Goal: Task Accomplishment & Management: Manage account settings

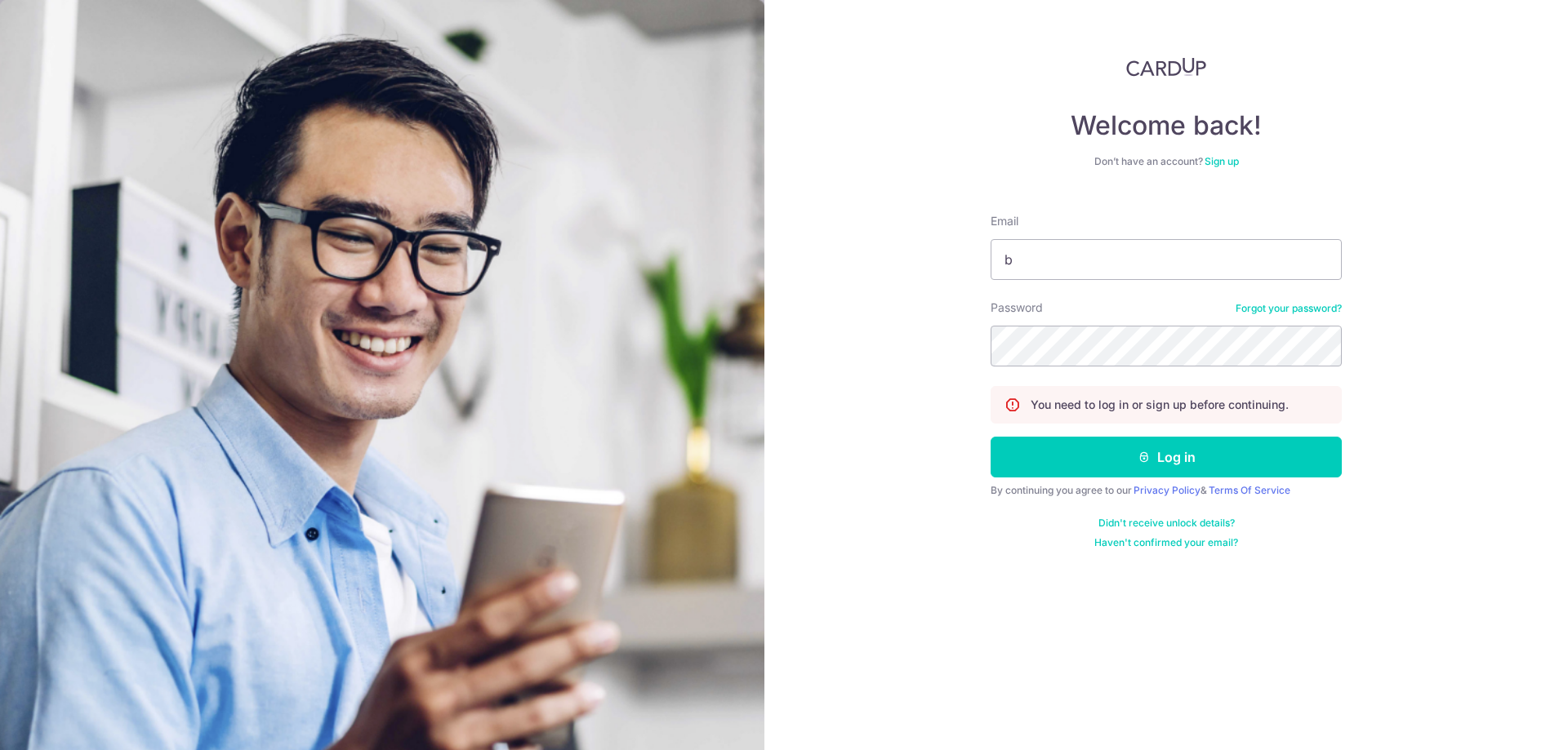
type input "[EMAIL_ADDRESS][DOMAIN_NAME]"
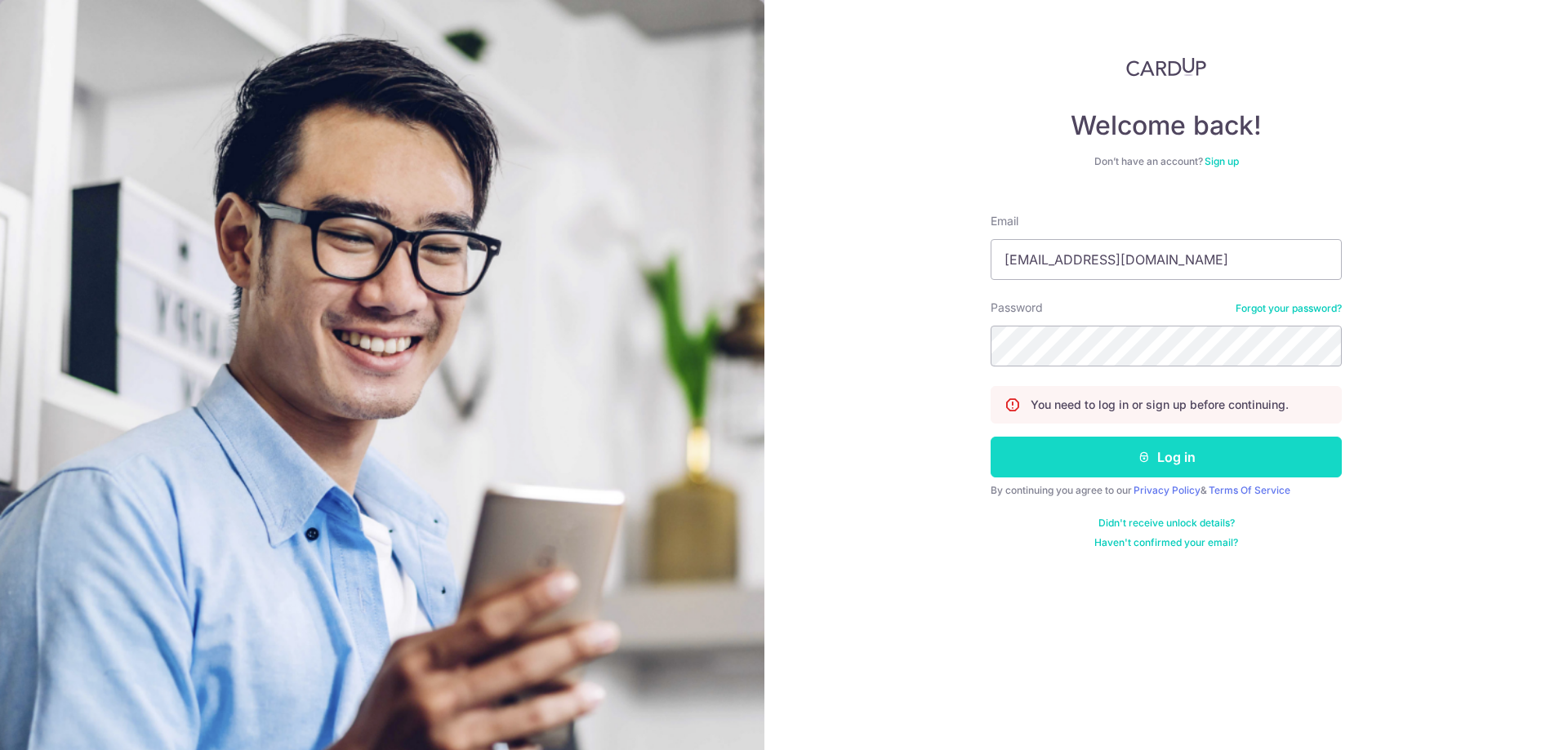
click at [1093, 443] on button "Log in" at bounding box center [1165, 457] width 351 height 41
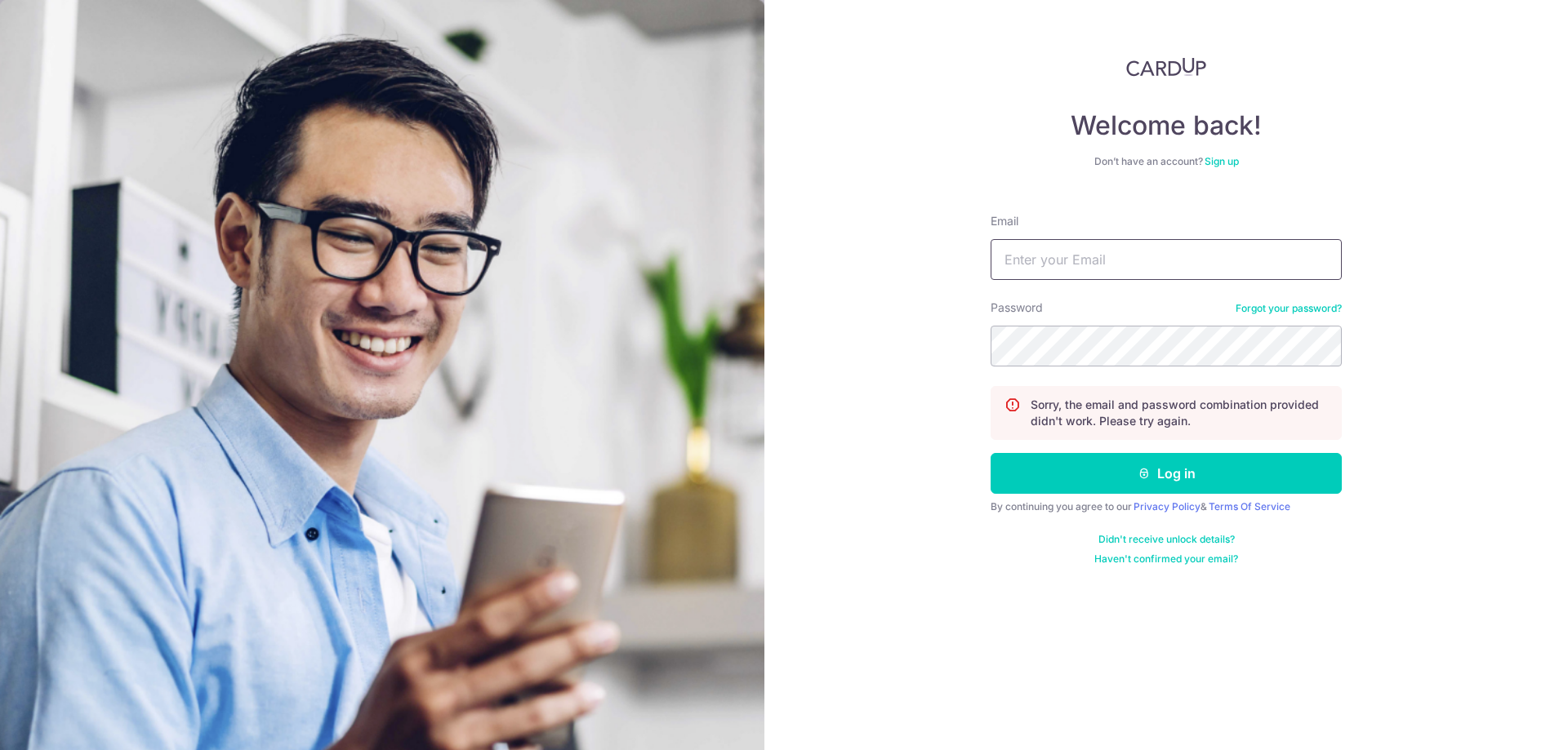
click at [1062, 273] on input "Email" at bounding box center [1165, 260] width 351 height 41
type input "[EMAIL_ADDRESS][DOMAIN_NAME]"
click at [1118, 460] on button "Log in" at bounding box center [1165, 473] width 351 height 41
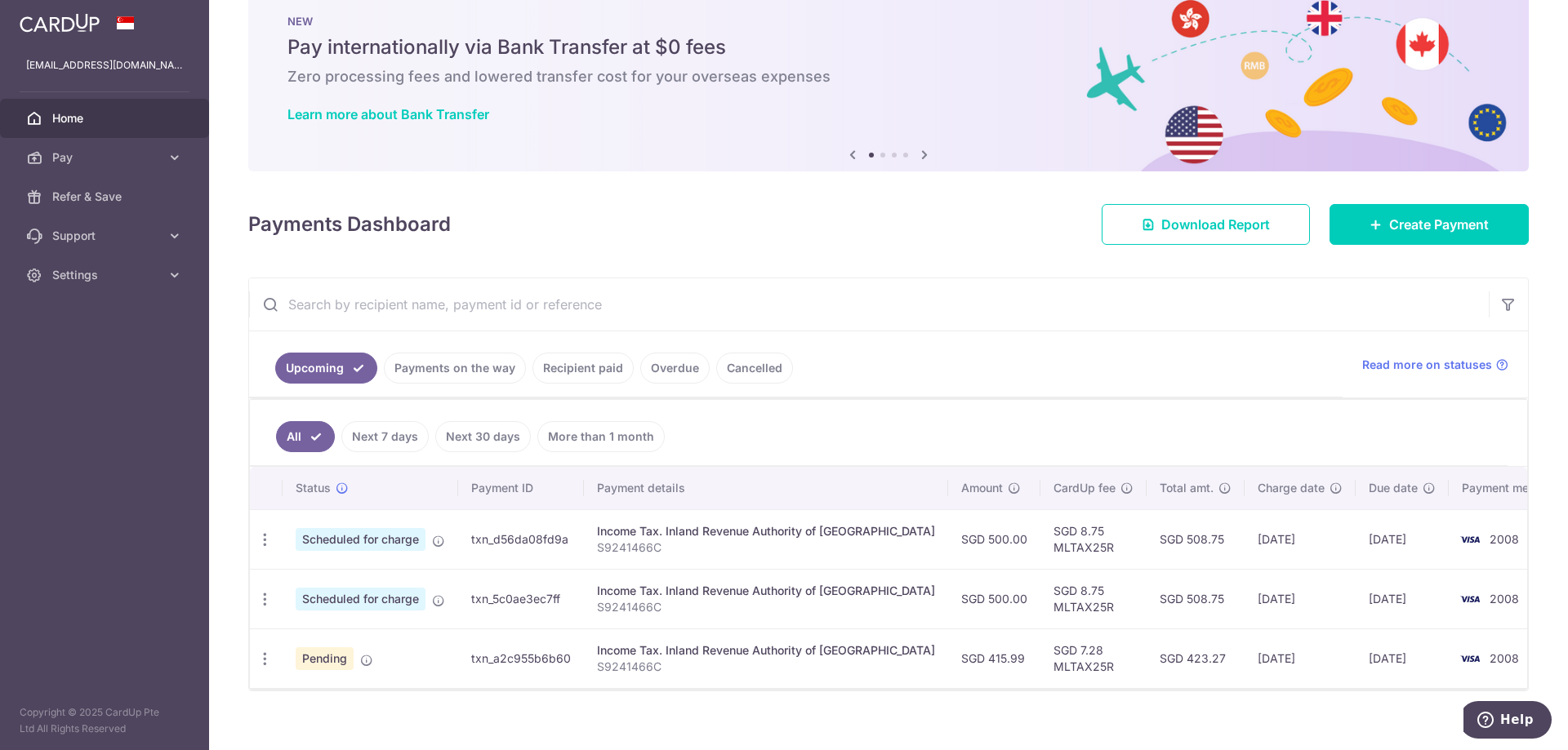
scroll to position [55, 0]
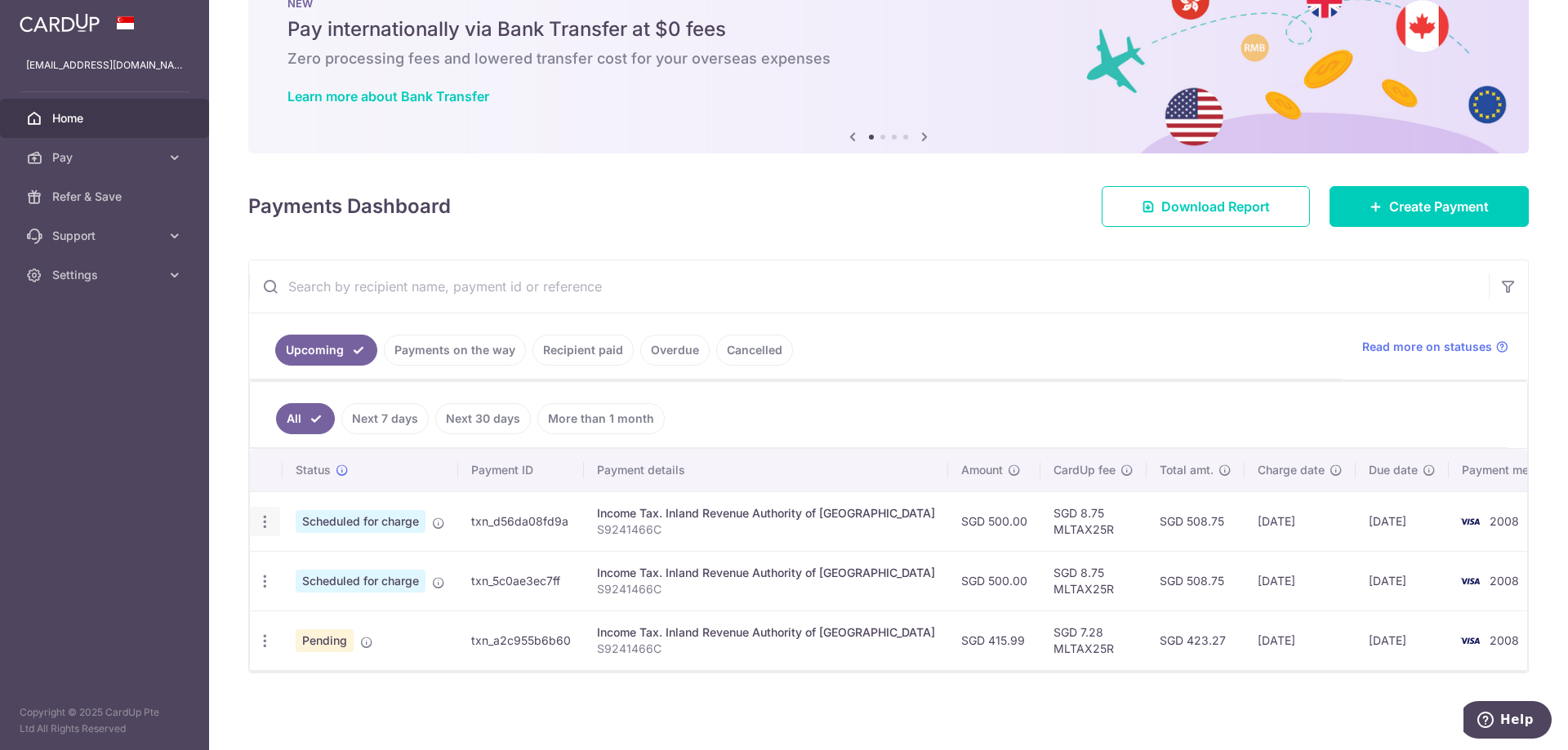
click at [268, 526] on icon "button" at bounding box center [265, 522] width 17 height 17
drag, startPoint x: 394, startPoint y: 669, endPoint x: 310, endPoint y: 648, distance: 86.6
click at [393, 669] on td "Pending" at bounding box center [370, 640] width 176 height 59
click at [263, 523] on icon "button" at bounding box center [265, 522] width 17 height 17
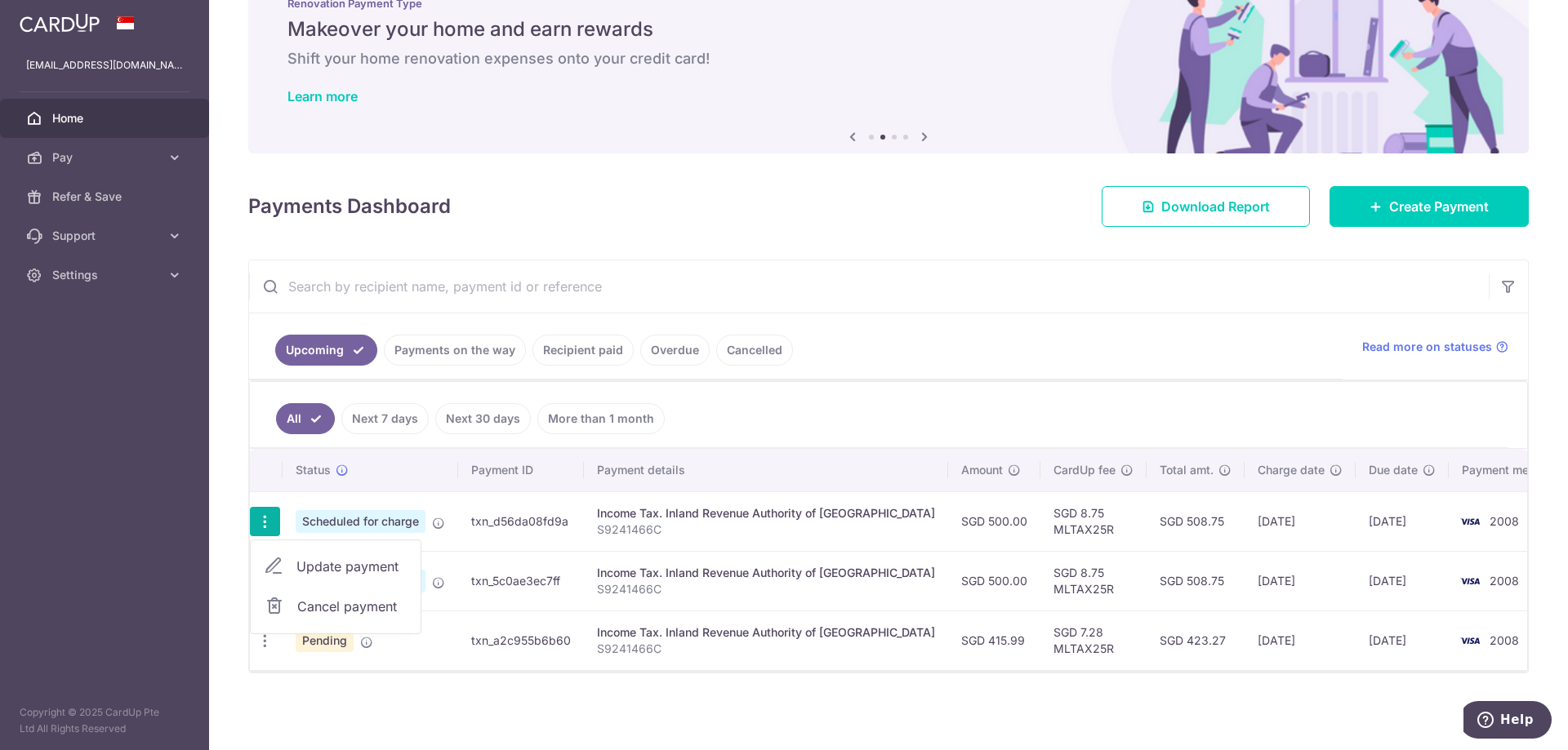
click at [342, 568] on span "Update payment" at bounding box center [352, 566] width 111 height 20
radio input "true"
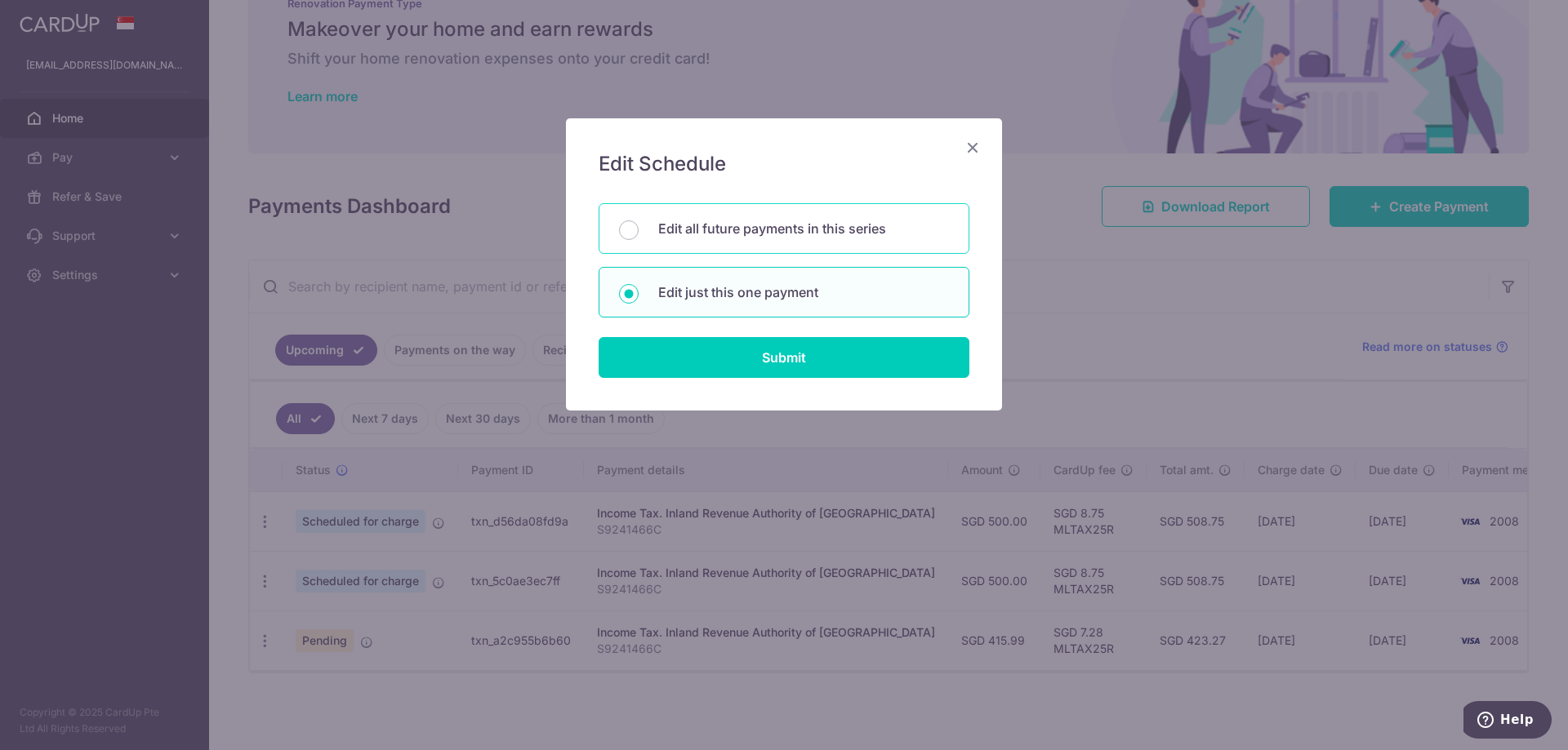
click at [816, 218] on div "Edit all future payments in this series" at bounding box center [784, 228] width 371 height 51
radio input "true"
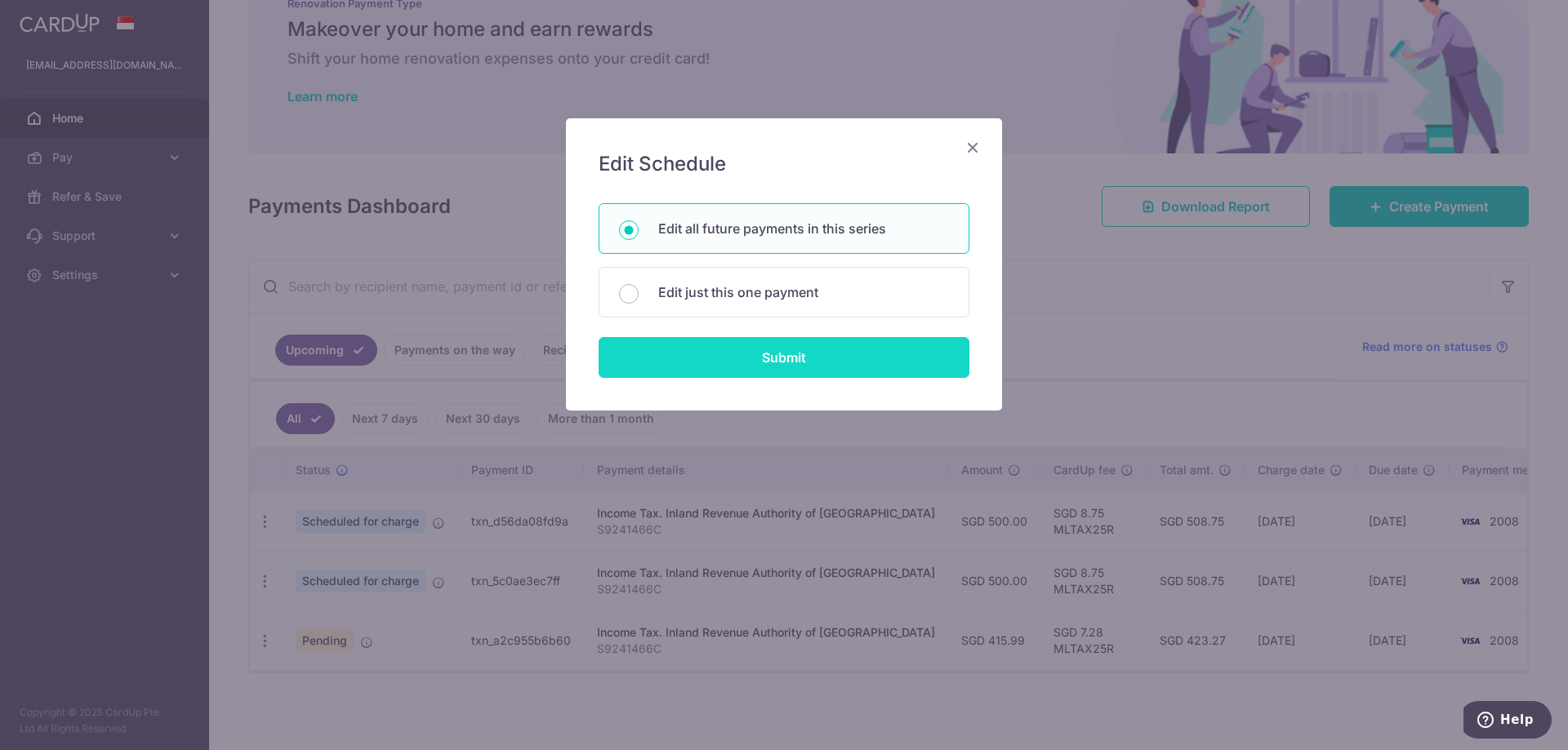
click at [815, 366] on input "Submit" at bounding box center [784, 358] width 371 height 41
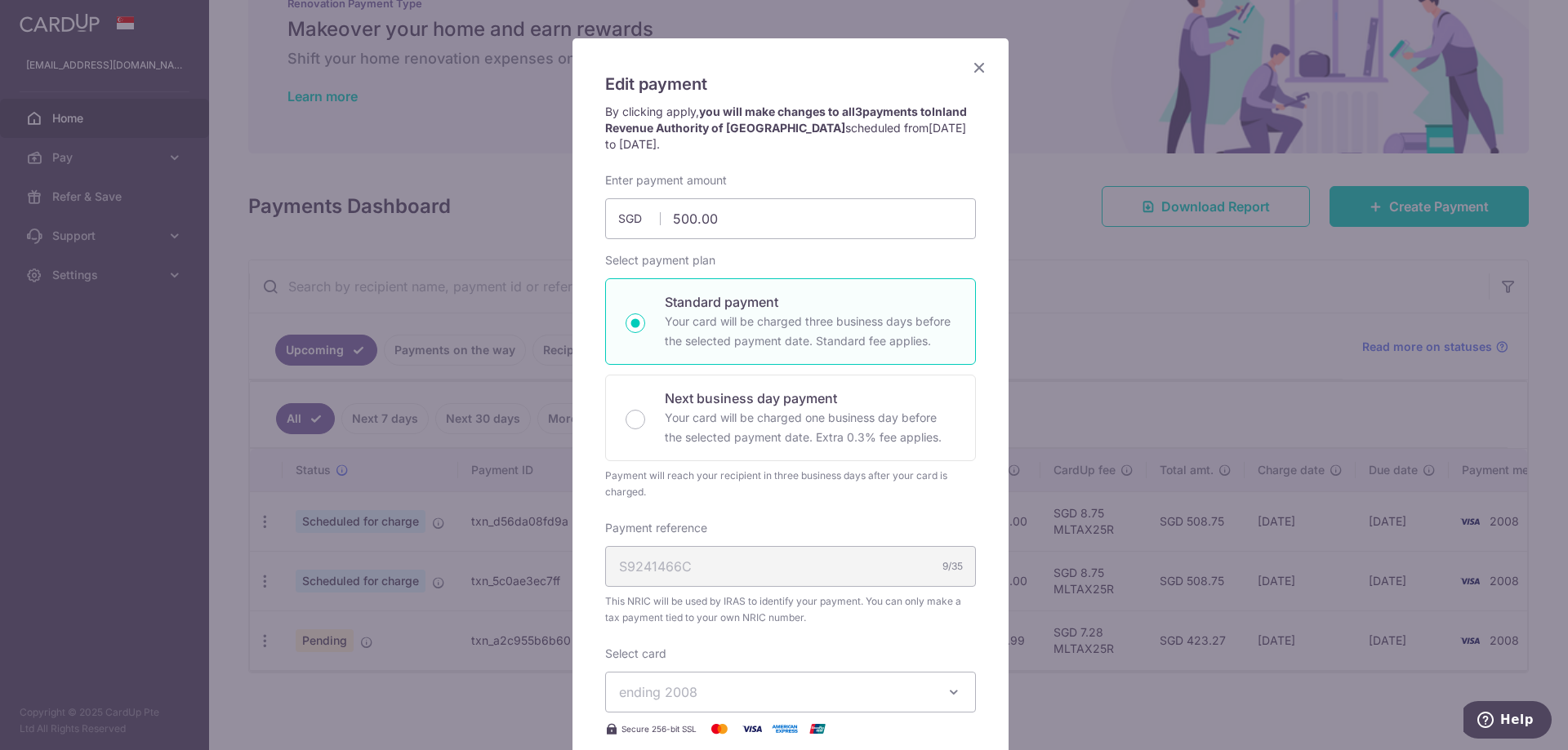
scroll to position [2, 0]
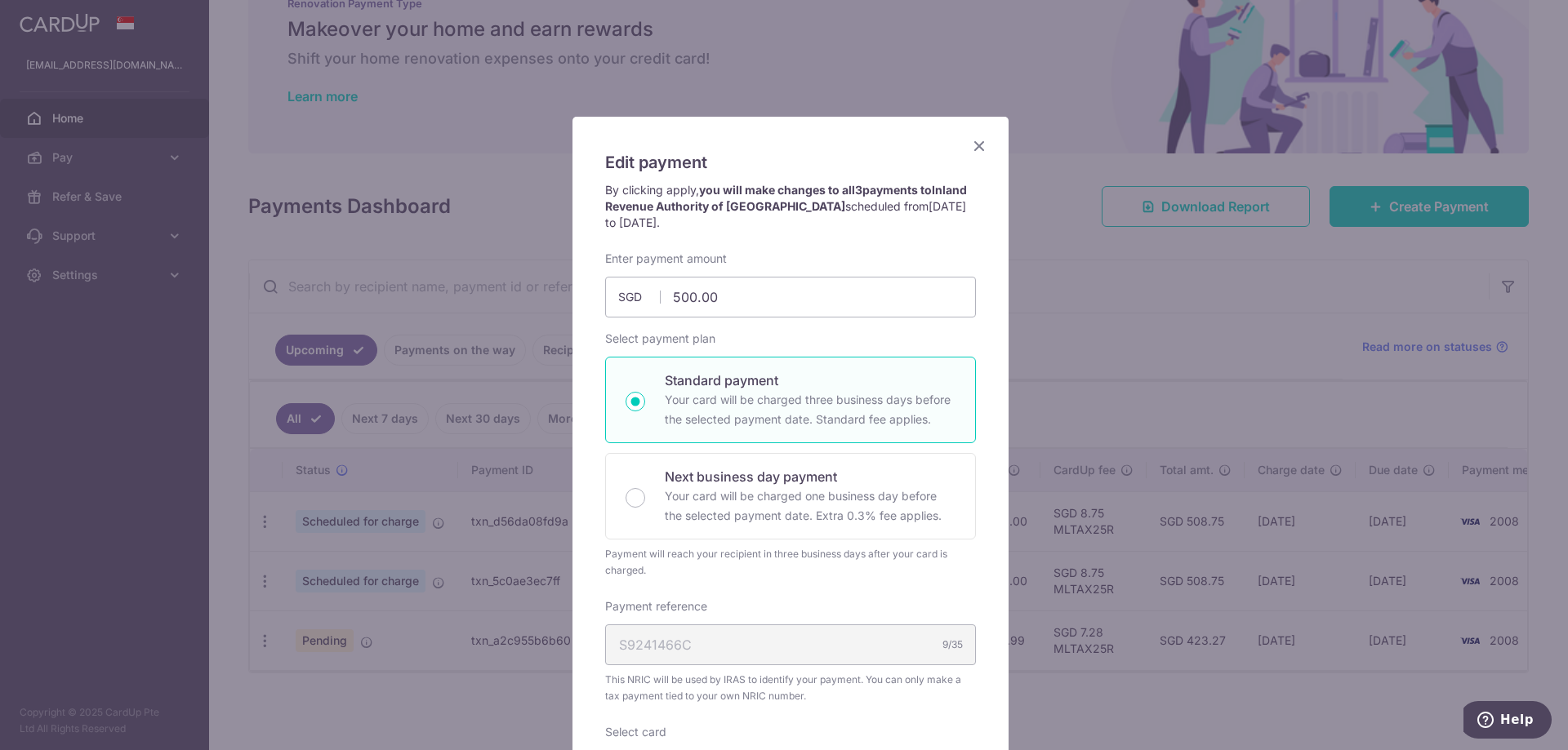
click at [975, 143] on icon "Close" at bounding box center [978, 145] width 20 height 20
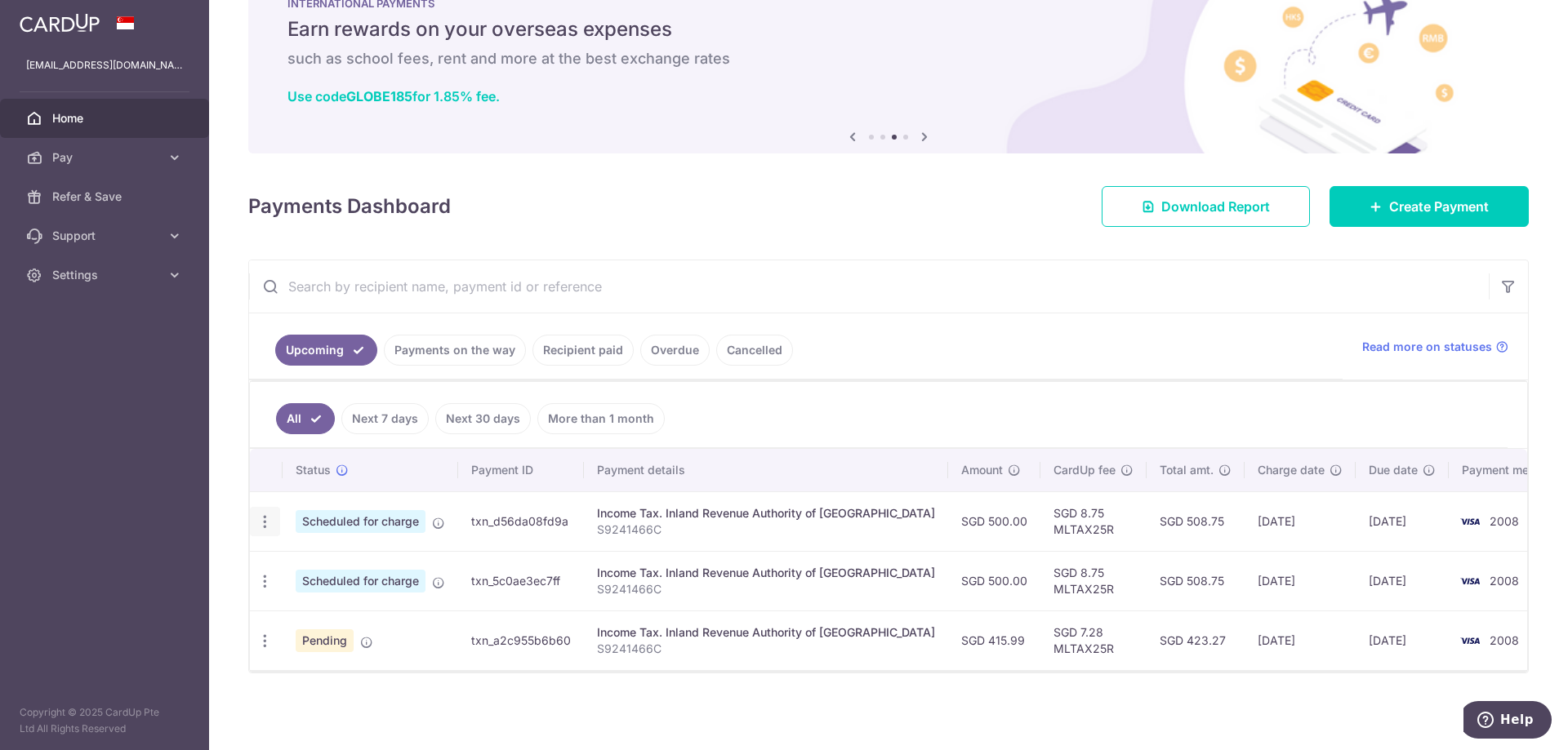
click at [269, 523] on icon "button" at bounding box center [265, 522] width 17 height 17
click at [342, 565] on span "Update payment" at bounding box center [352, 566] width 111 height 20
radio input "true"
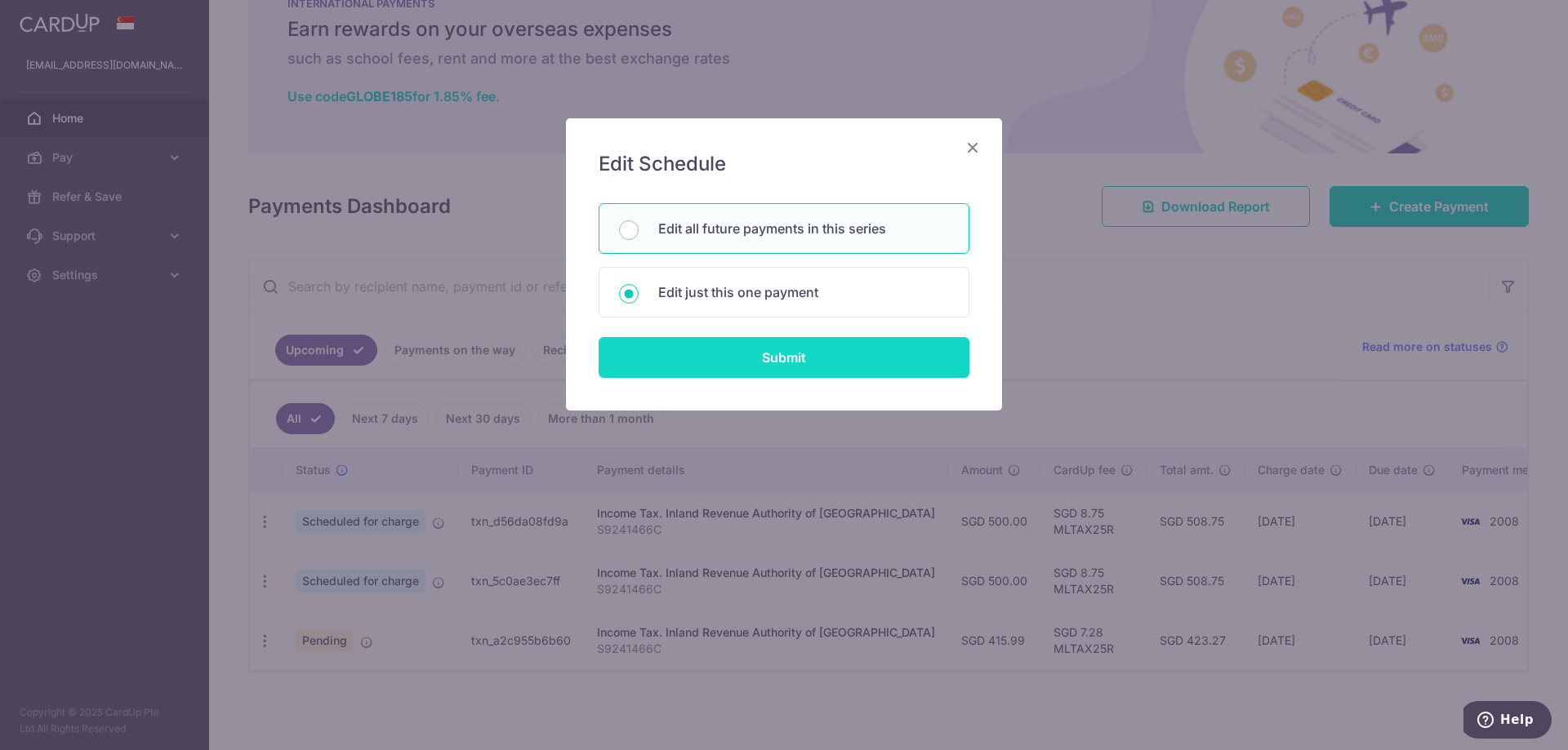
click at [779, 355] on input "Submit" at bounding box center [784, 358] width 371 height 41
radio input "true"
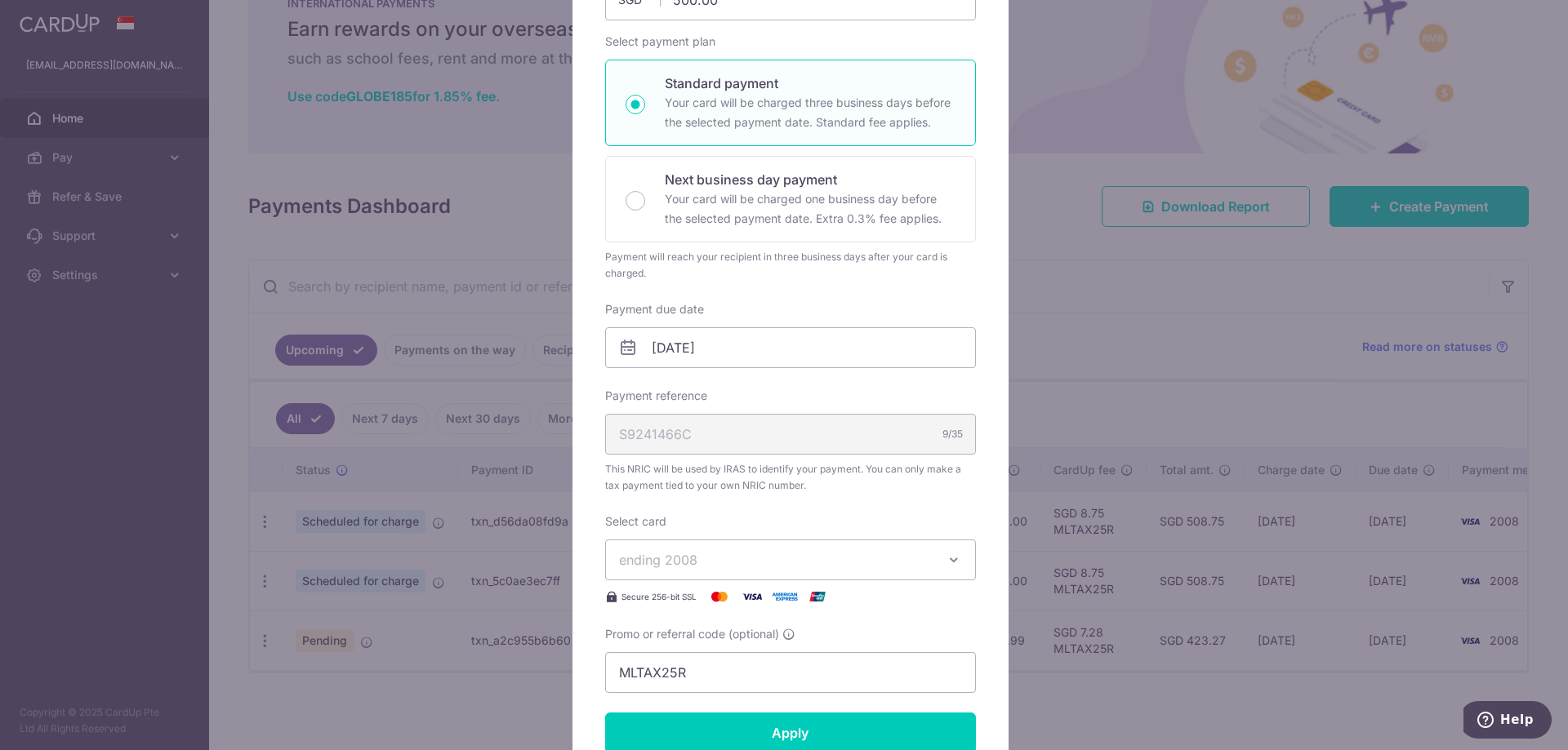
scroll to position [245, 0]
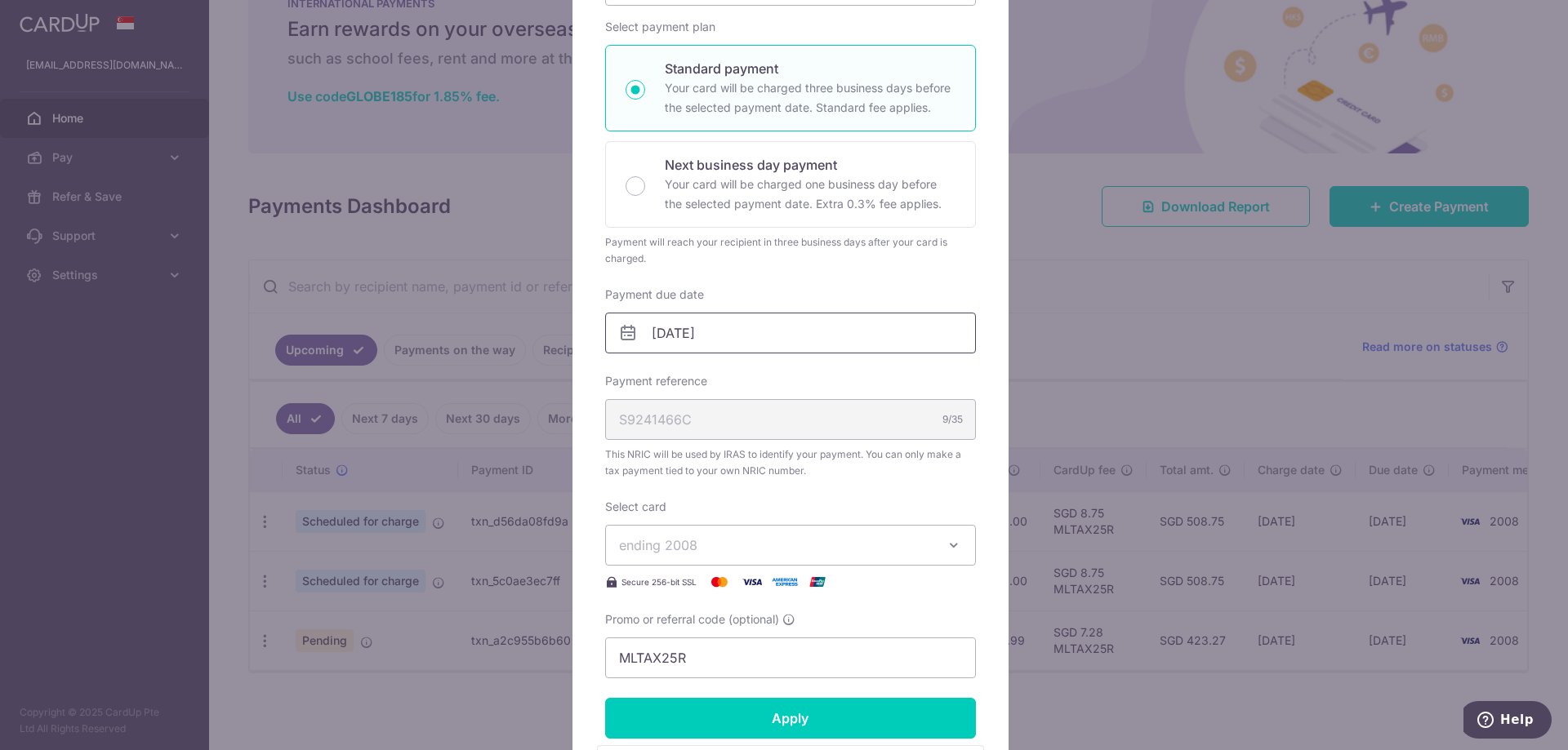
click at [699, 320] on input "[DATE]" at bounding box center [790, 333] width 371 height 41
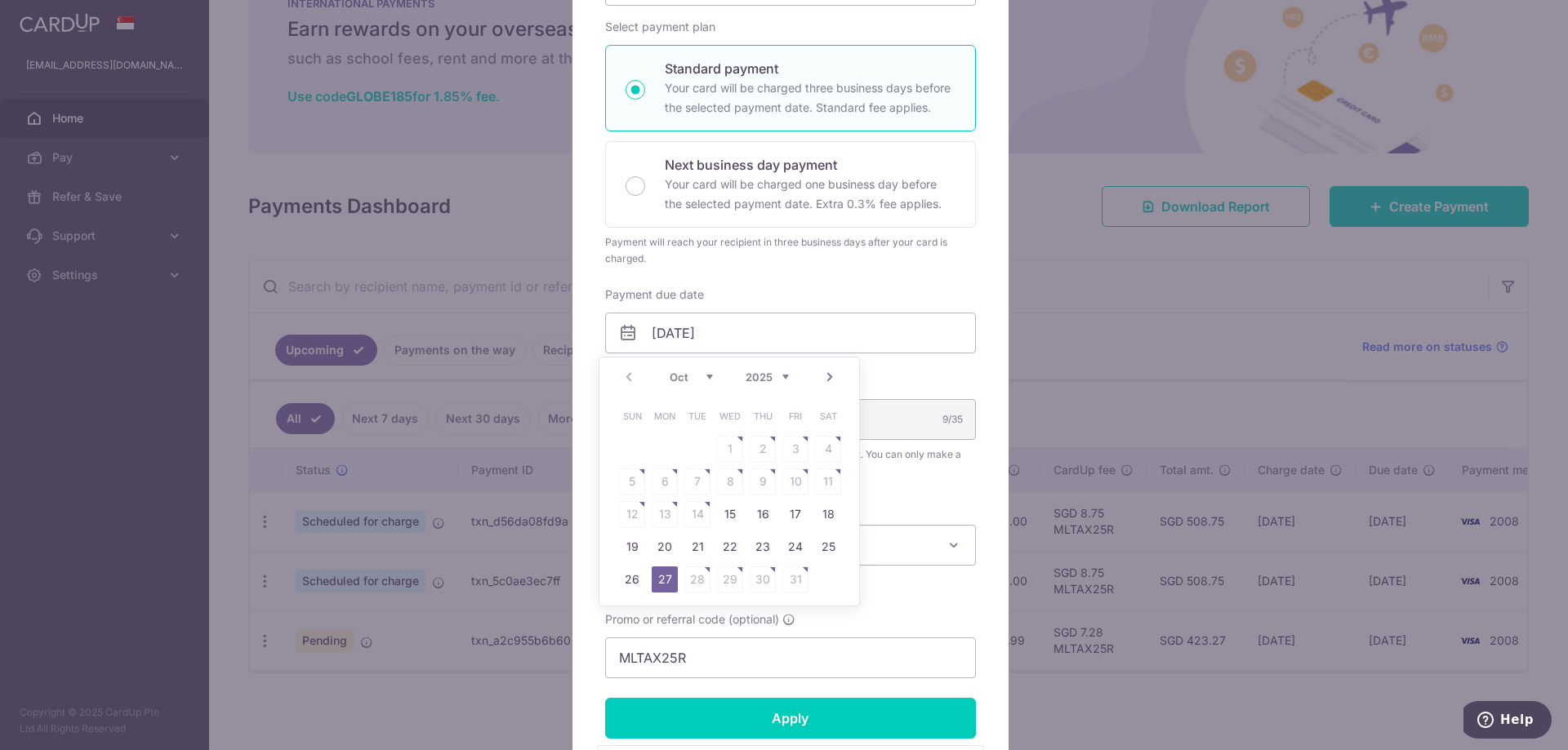
click at [831, 372] on link "Next" at bounding box center [829, 376] width 20 height 20
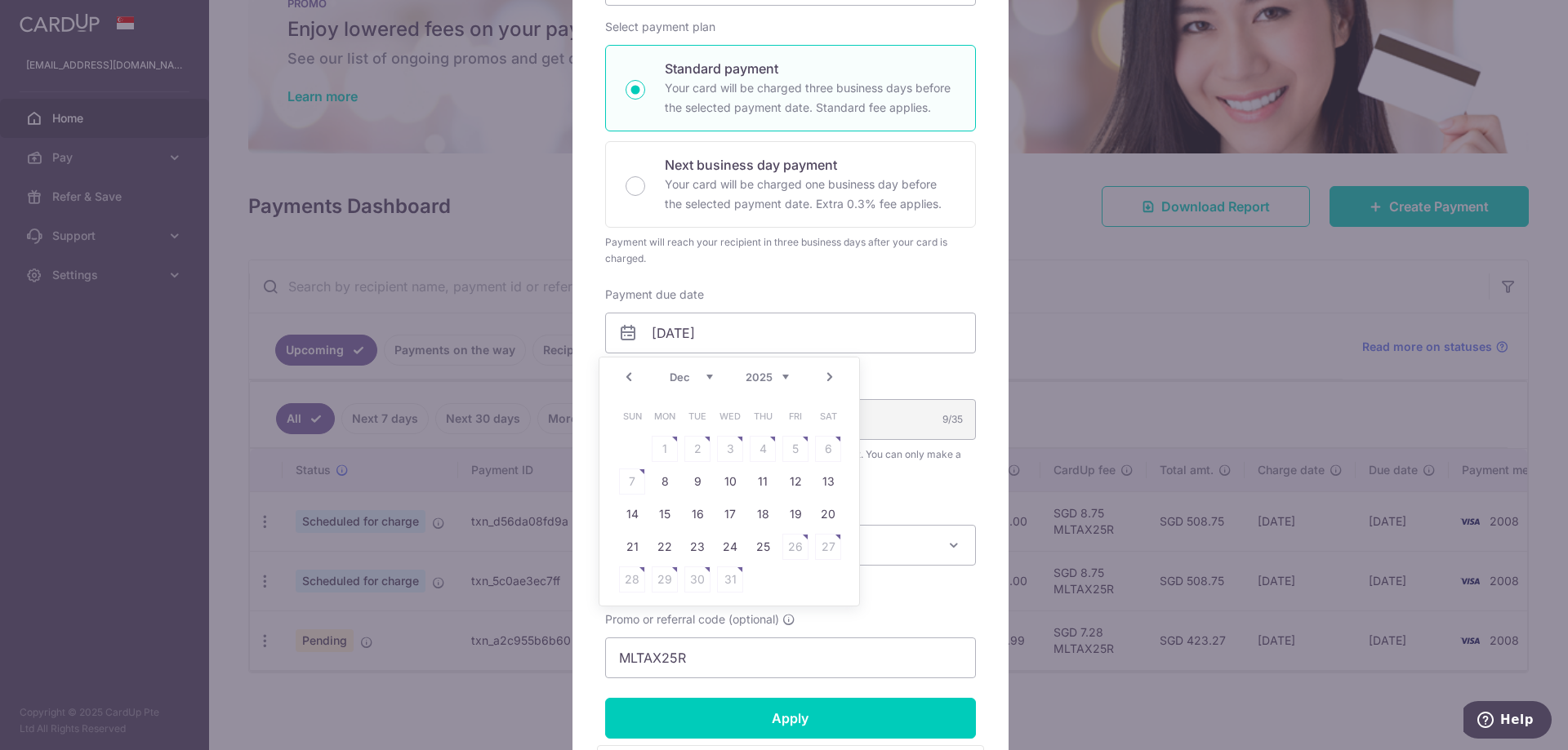
click at [831, 372] on link "Next" at bounding box center [829, 376] width 20 height 20
click at [667, 589] on link "26" at bounding box center [665, 579] width 26 height 26
type input "[DATE]"
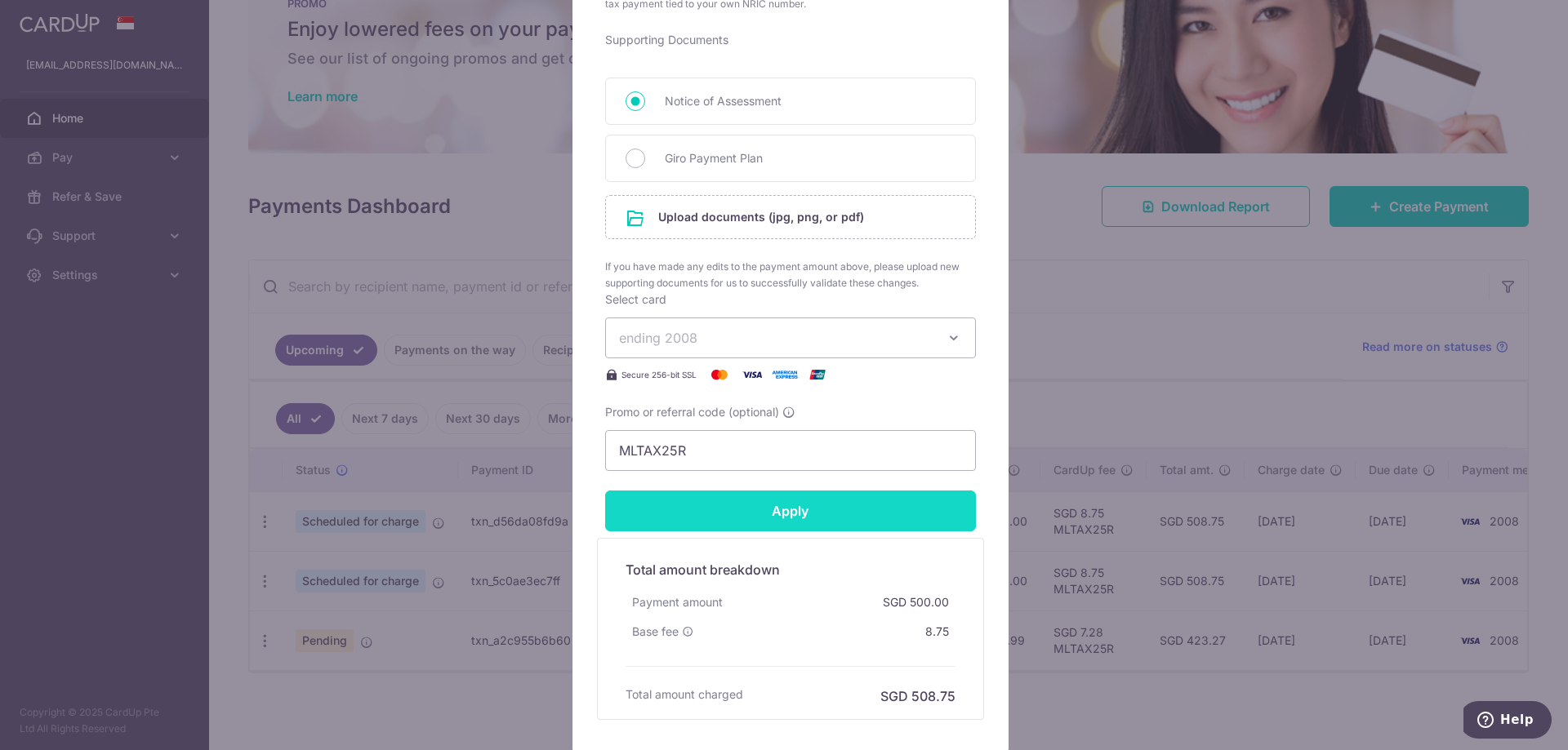
scroll to position [816, 0]
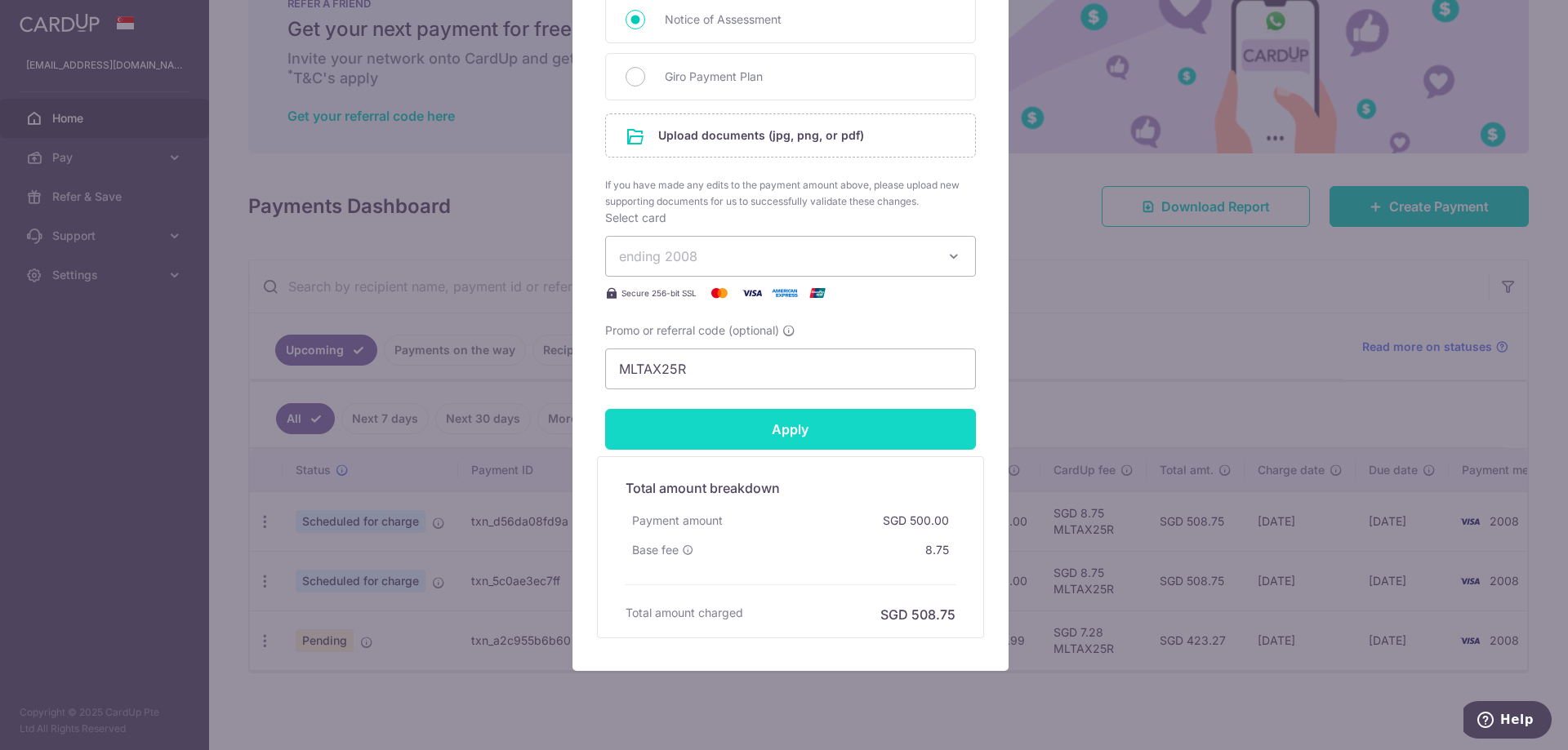
click at [775, 442] on input "Apply" at bounding box center [790, 429] width 371 height 41
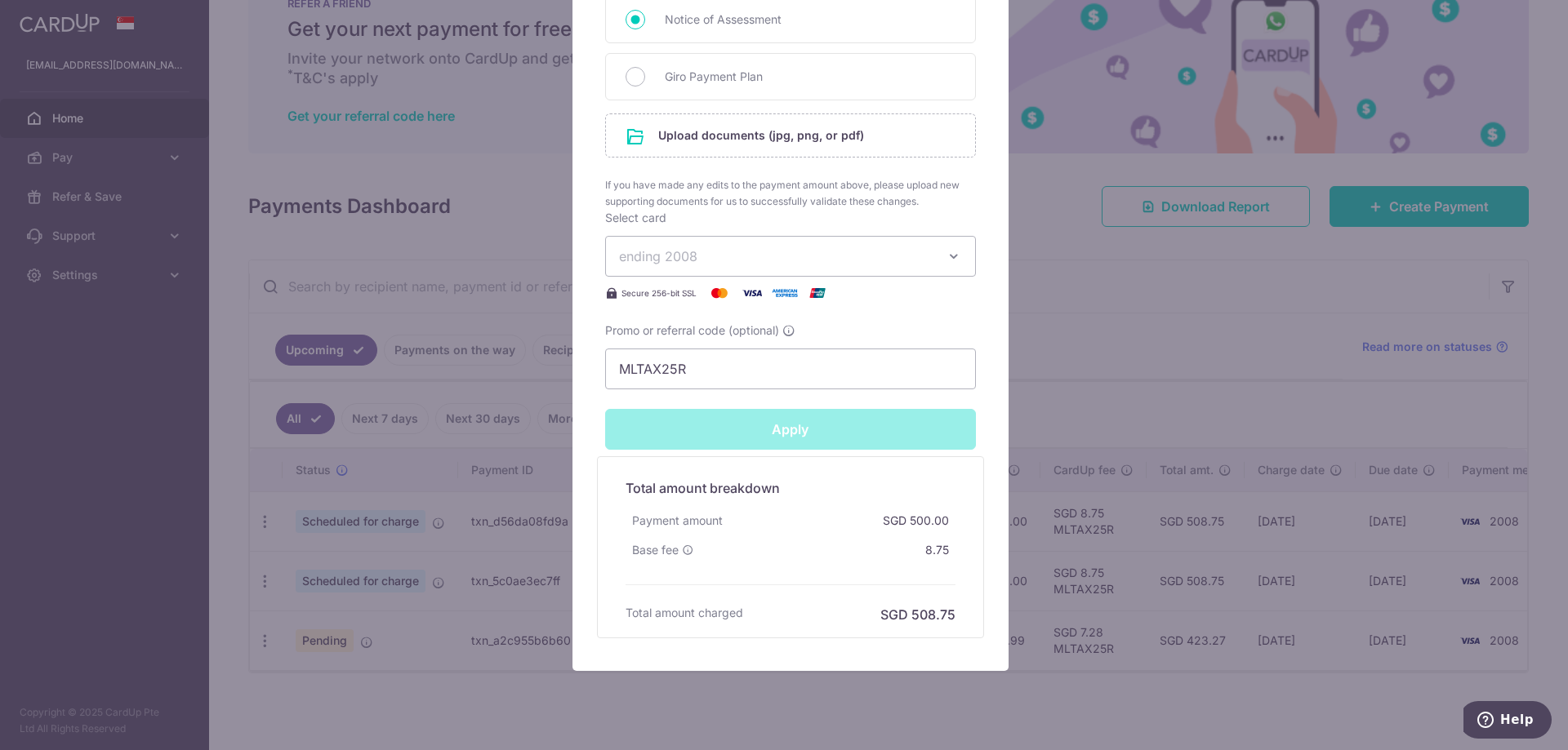
type input "Successfully Applied"
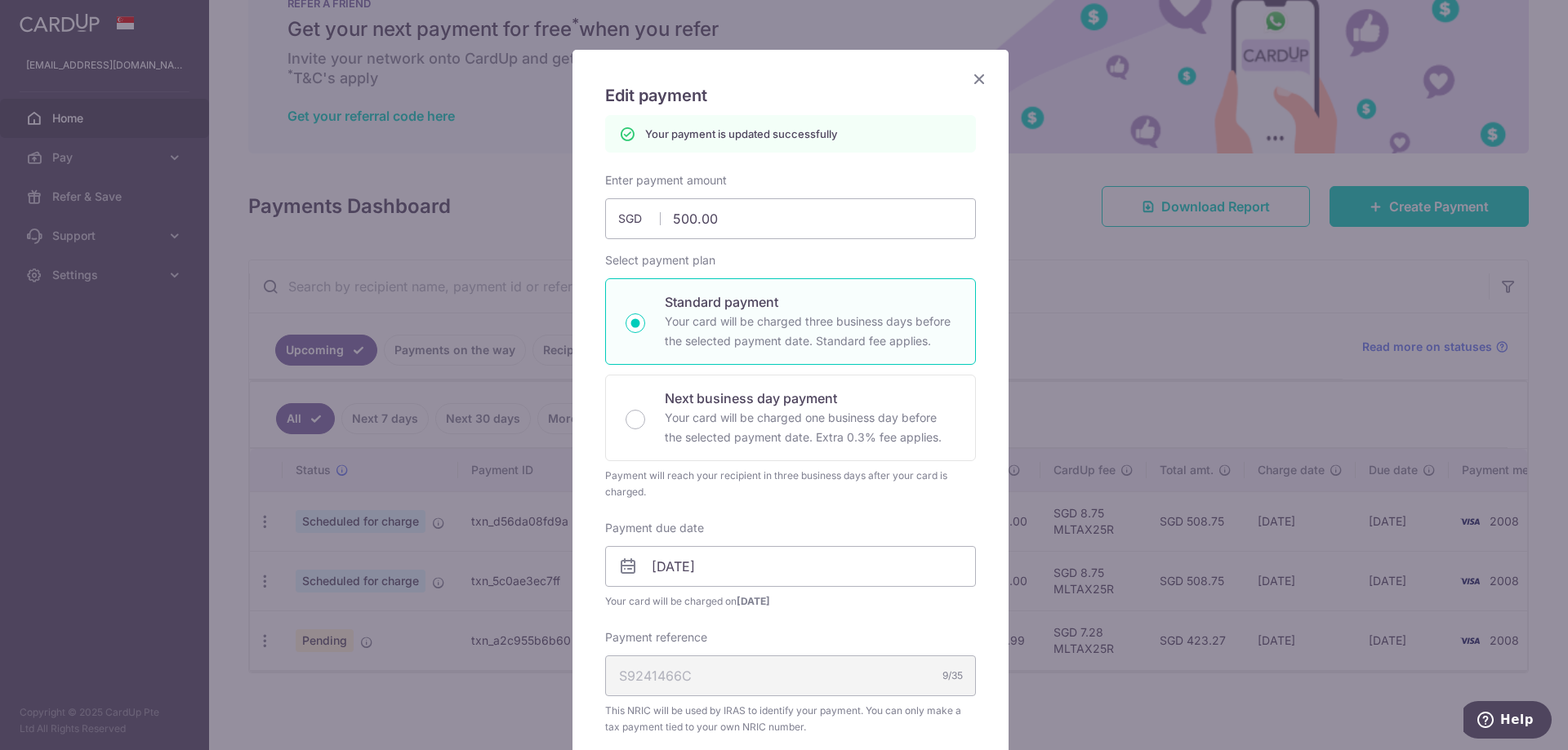
scroll to position [0, 0]
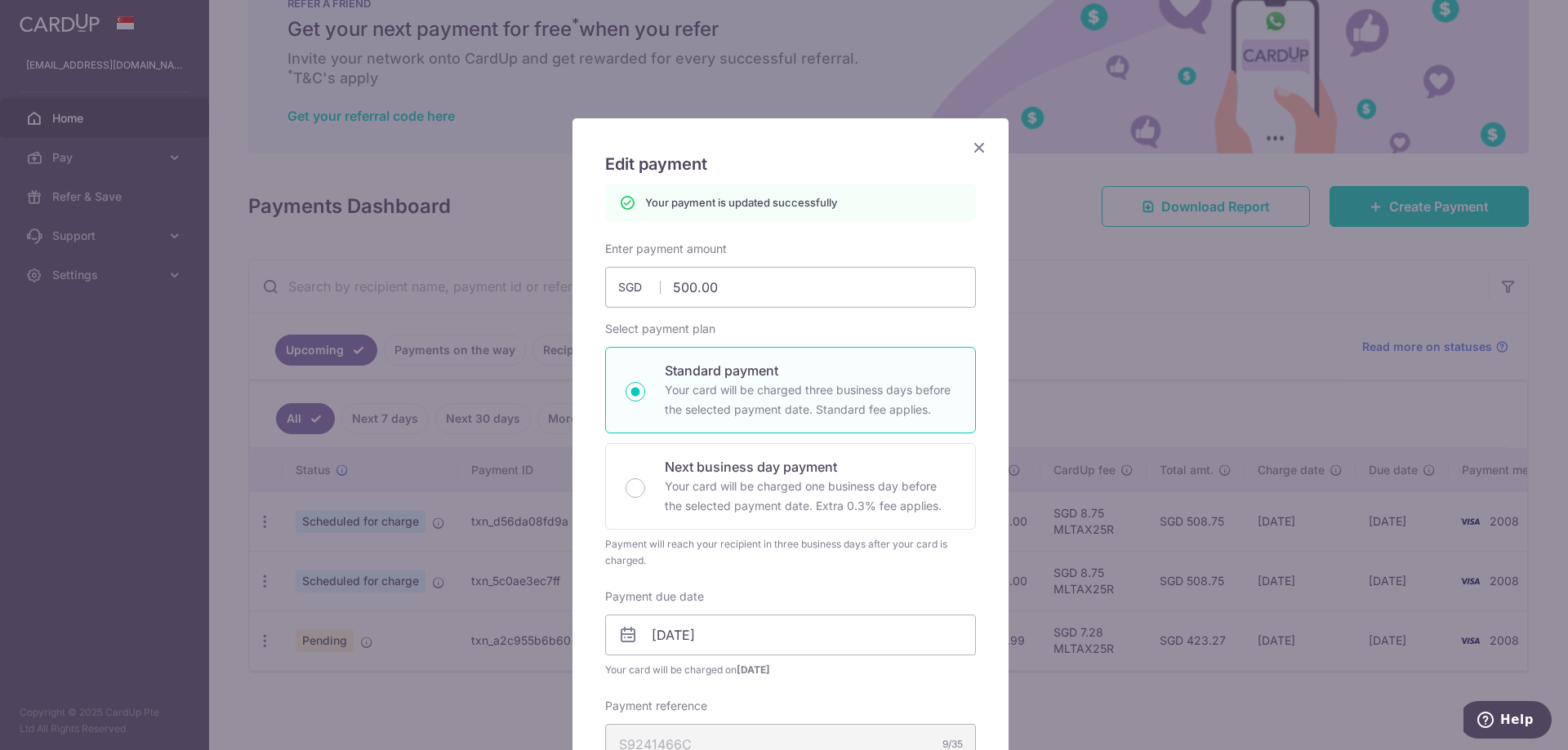
click at [969, 145] on icon "Close" at bounding box center [978, 147] width 20 height 20
